Goal: Information Seeking & Learning: Find specific page/section

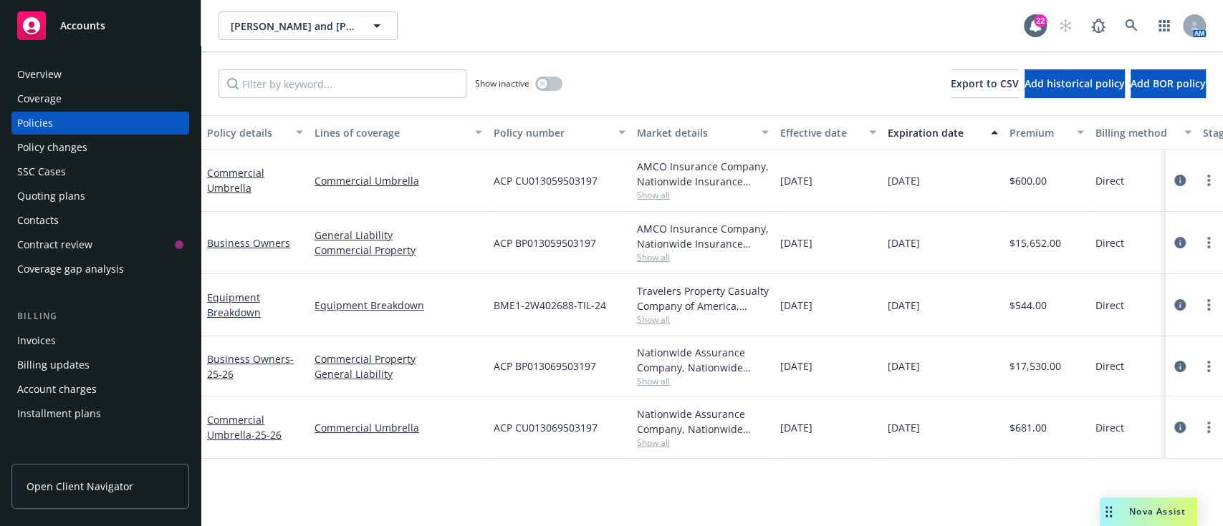
click at [34, 80] on div "Overview" at bounding box center [39, 74] width 44 height 23
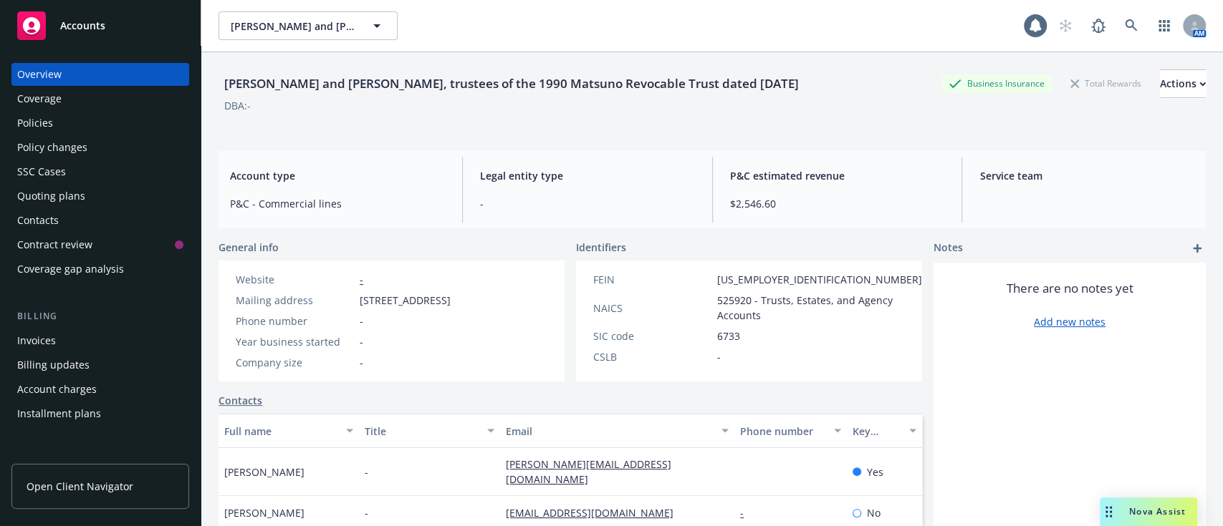
click at [34, 80] on div "Overview" at bounding box center [39, 74] width 44 height 23
click at [329, 140] on div "[PERSON_NAME] and [PERSON_NAME], trustees of the 1990 Matsuno Revocable Trust d…" at bounding box center [711, 306] width 987 height 509
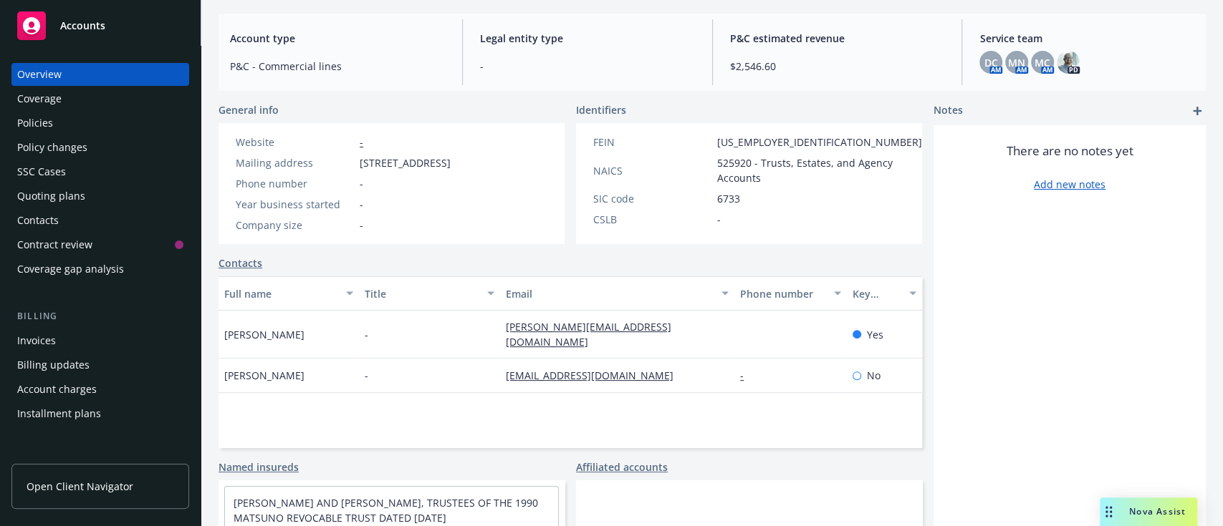
scroll to position [243, 0]
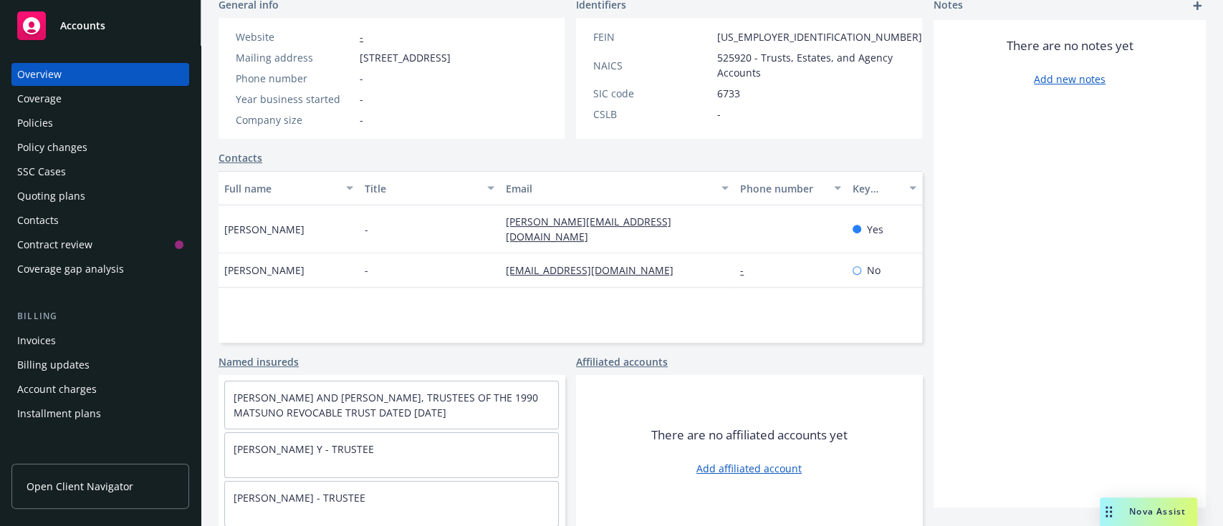
click at [48, 117] on div "Policies" at bounding box center [35, 123] width 36 height 23
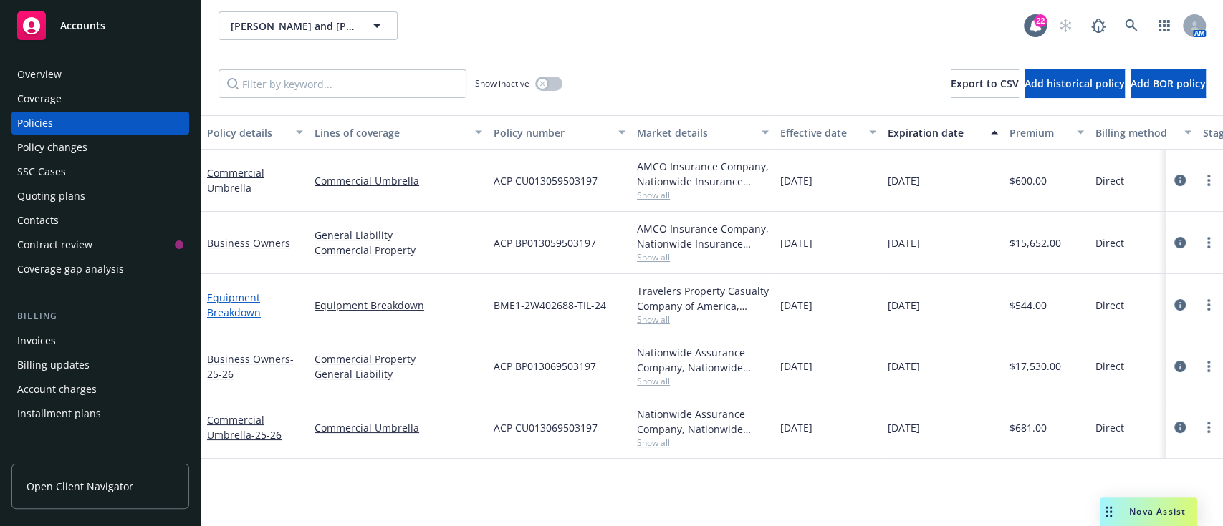
click at [241, 318] on link "Equipment Breakdown" at bounding box center [234, 305] width 54 height 29
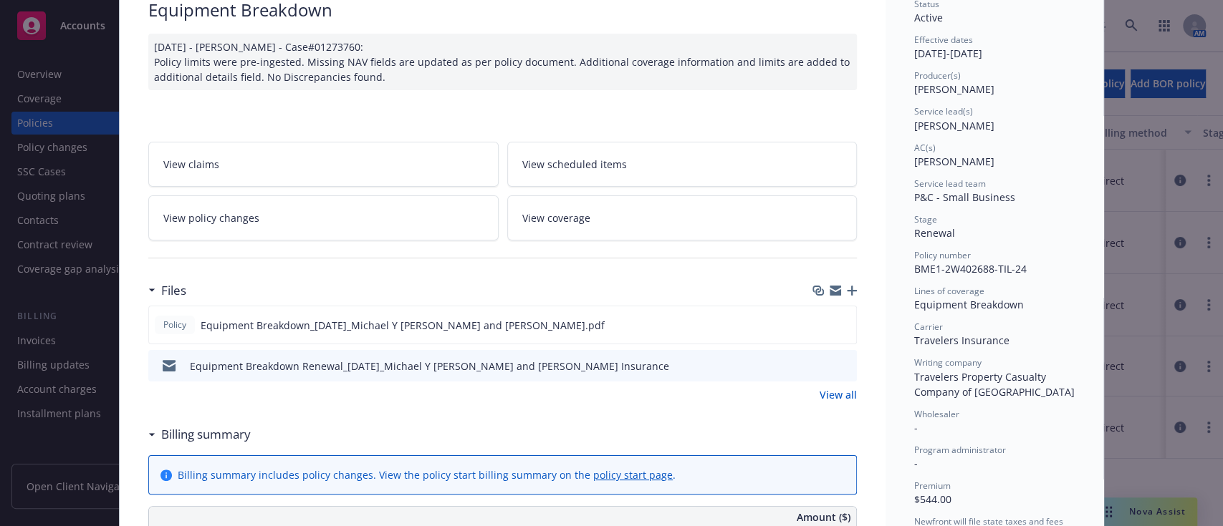
scroll to position [120, 0]
click at [837, 366] on icon "preview file" at bounding box center [843, 365] width 13 height 10
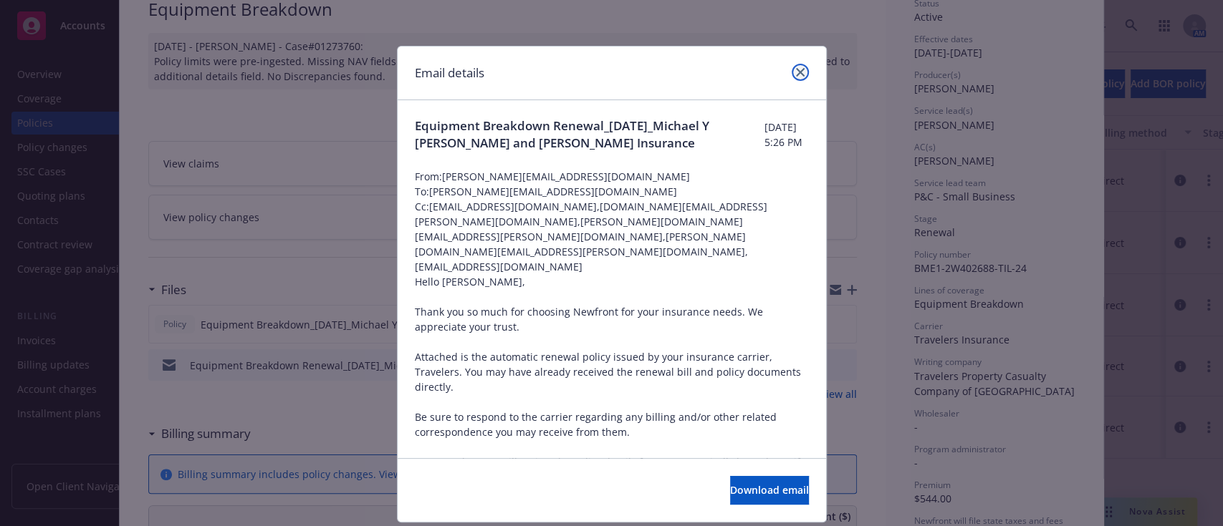
click at [796, 76] on icon "close" at bounding box center [800, 72] width 9 height 9
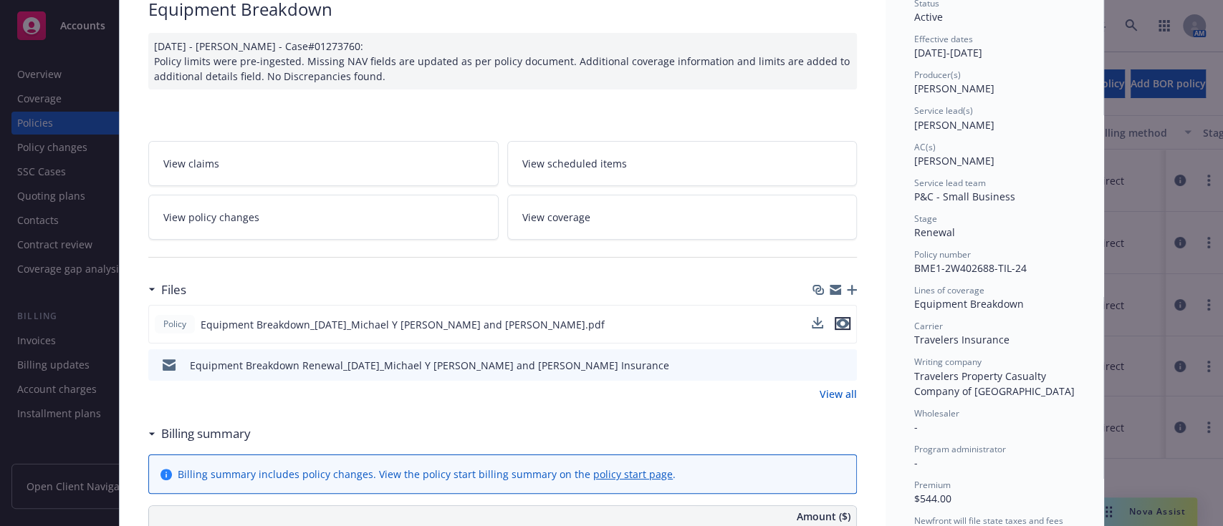
click at [836, 320] on icon "preview file" at bounding box center [842, 324] width 13 height 10
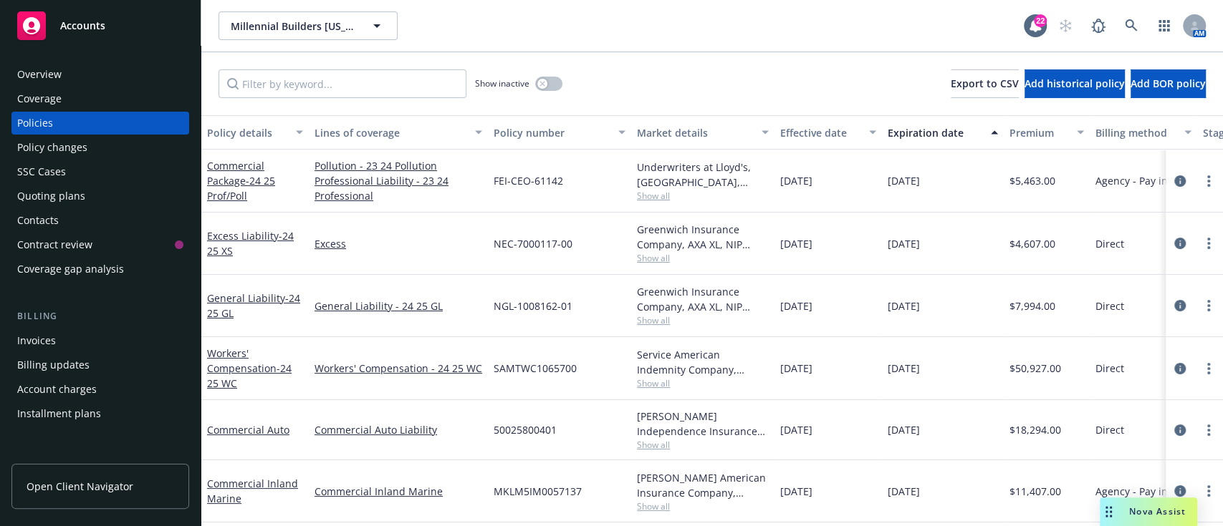
click at [546, 370] on span "SAMTWC1065700" at bounding box center [534, 368] width 83 height 15
copy span "SAMTWC1065700"
